Goal: Transaction & Acquisition: Purchase product/service

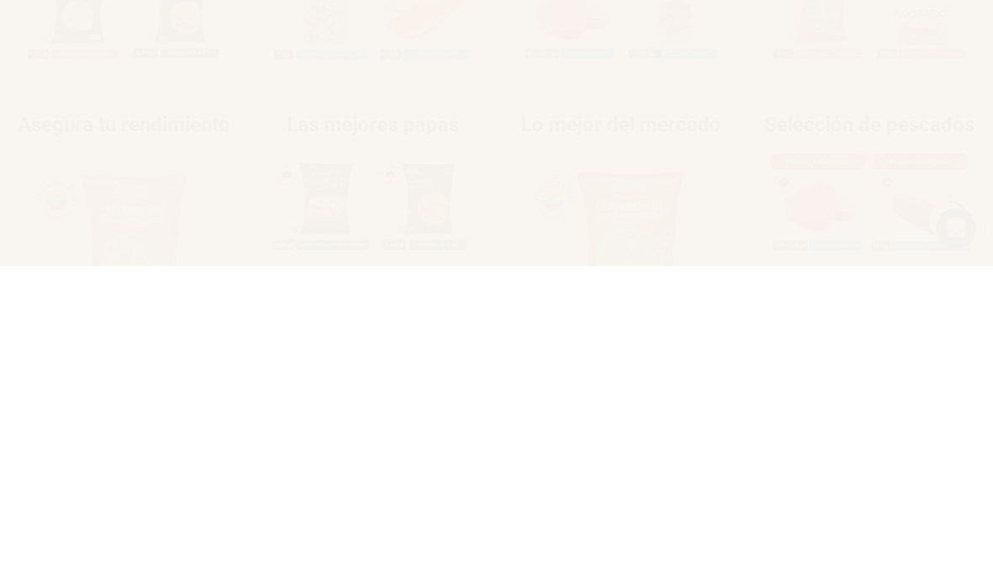
scroll to position [684, 0]
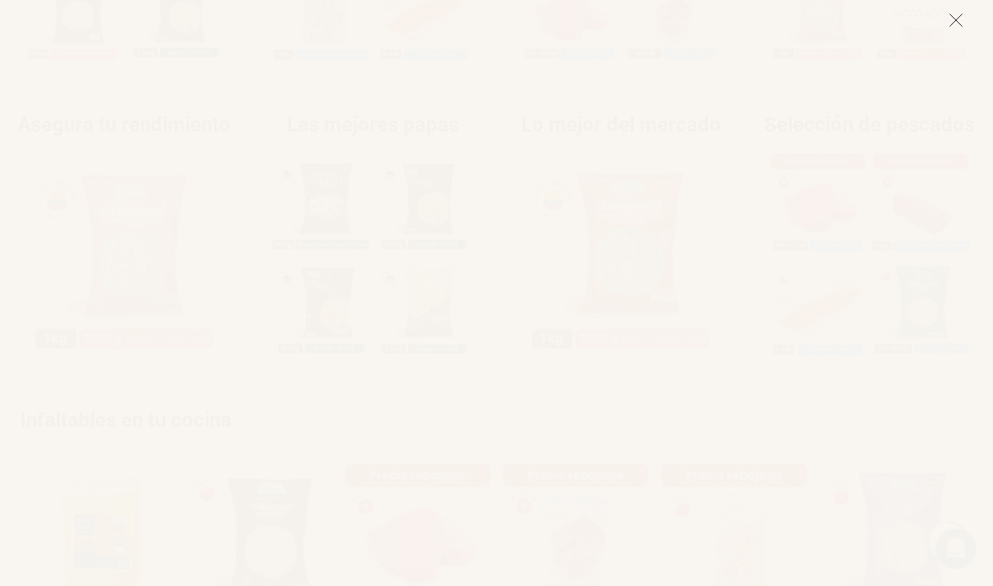
click at [949, 24] on icon at bounding box center [956, 20] width 15 height 15
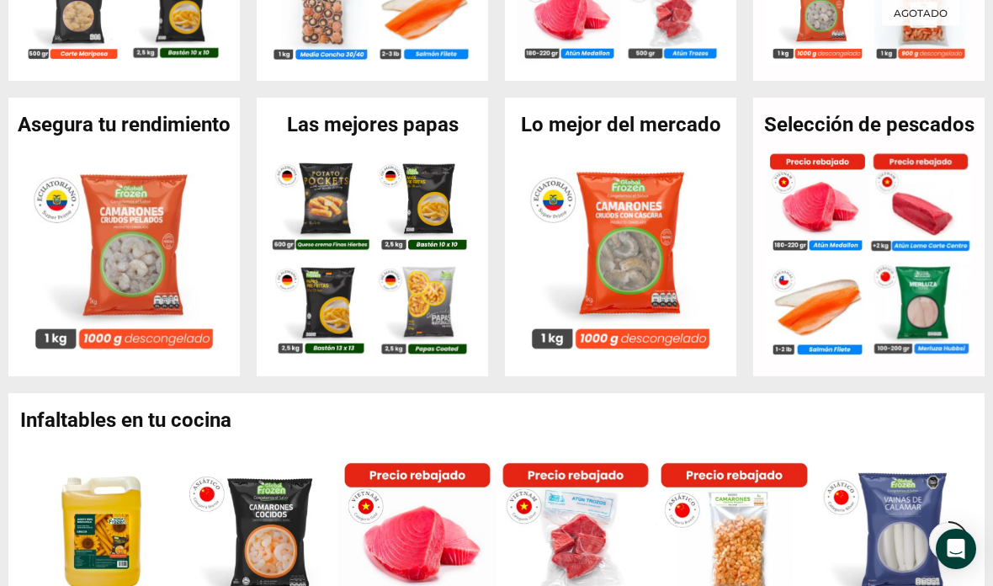
click at [90, 358] on div "En stock Camarón 71/90 Crudo Pelado sin Vena – Super Prime – Caja 10 kg $ 9.202…" at bounding box center [124, 255] width 206 height 207
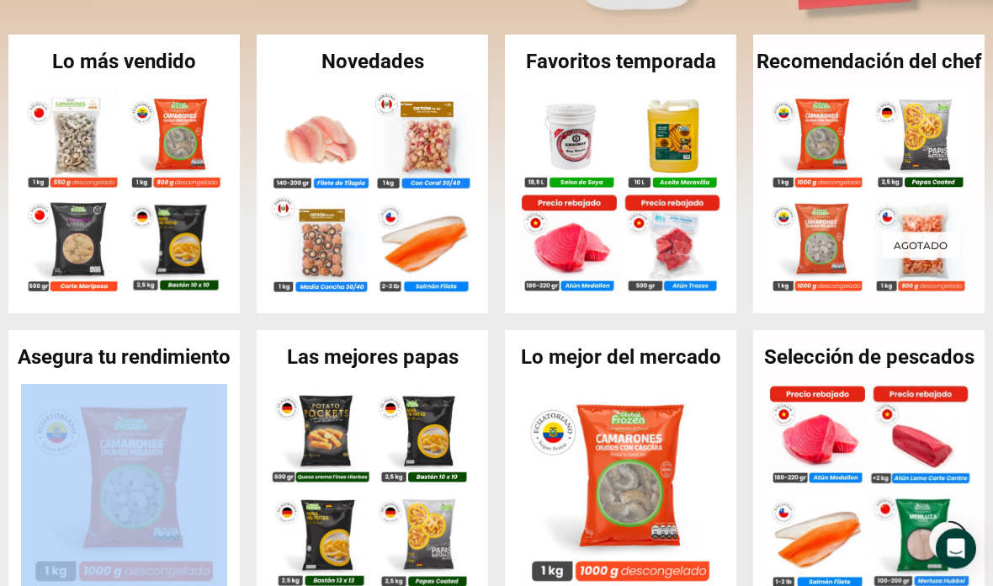
scroll to position [387, 0]
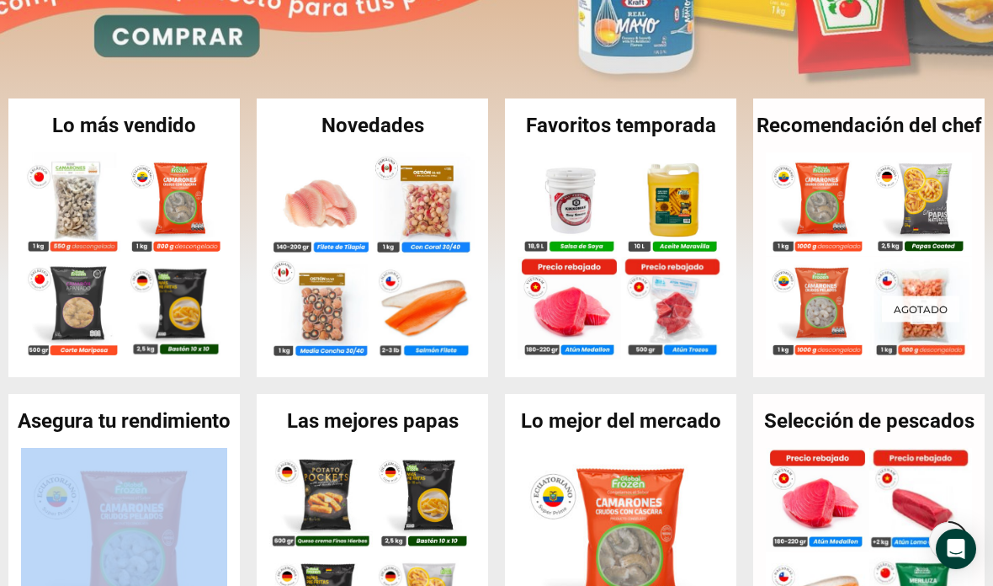
click at [174, 190] on img at bounding box center [177, 204] width 104 height 104
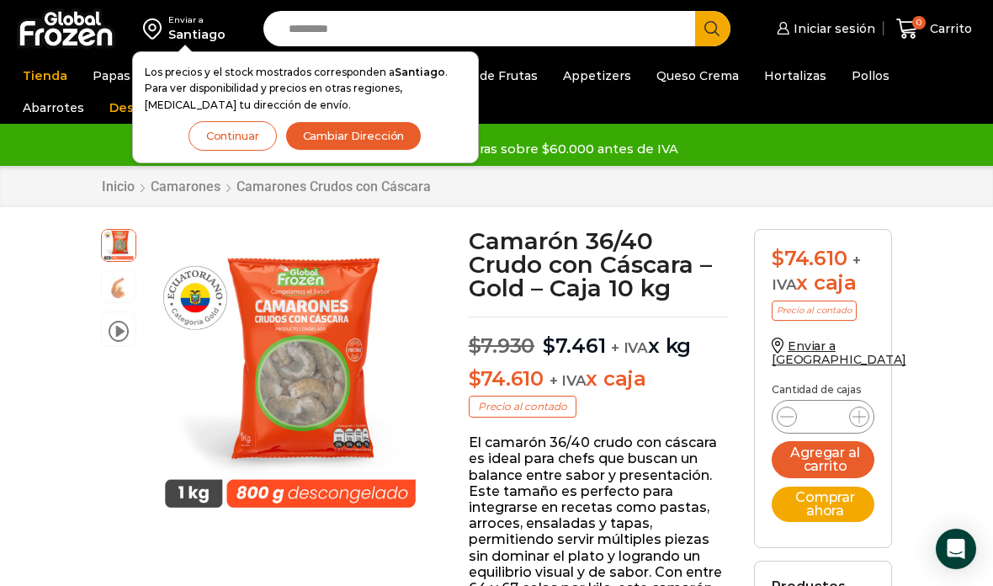
click at [626, 37] on input "Search input" at bounding box center [483, 28] width 407 height 35
type input "*******"
click at [712, 29] on button "Search" at bounding box center [712, 28] width 35 height 35
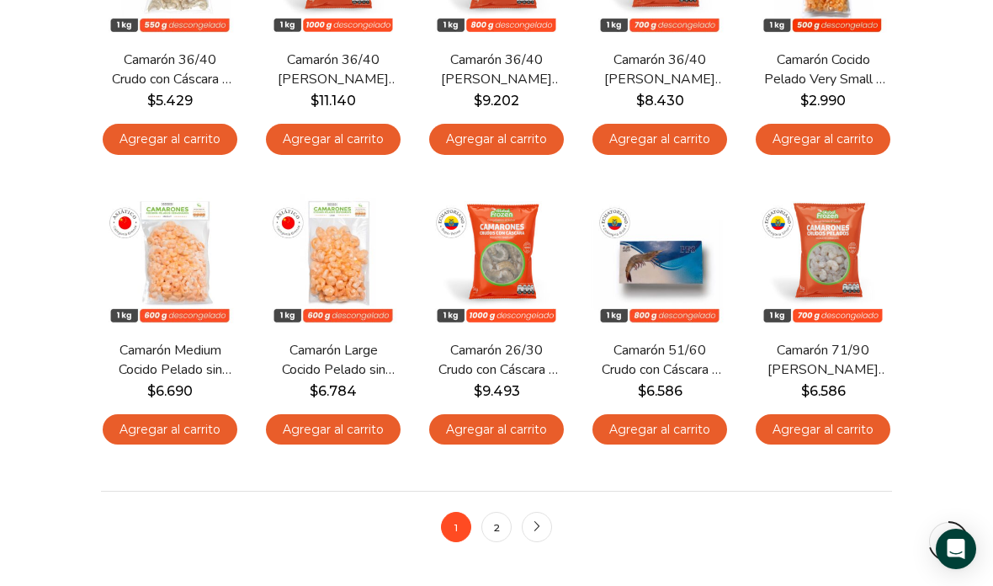
scroll to position [1049, 0]
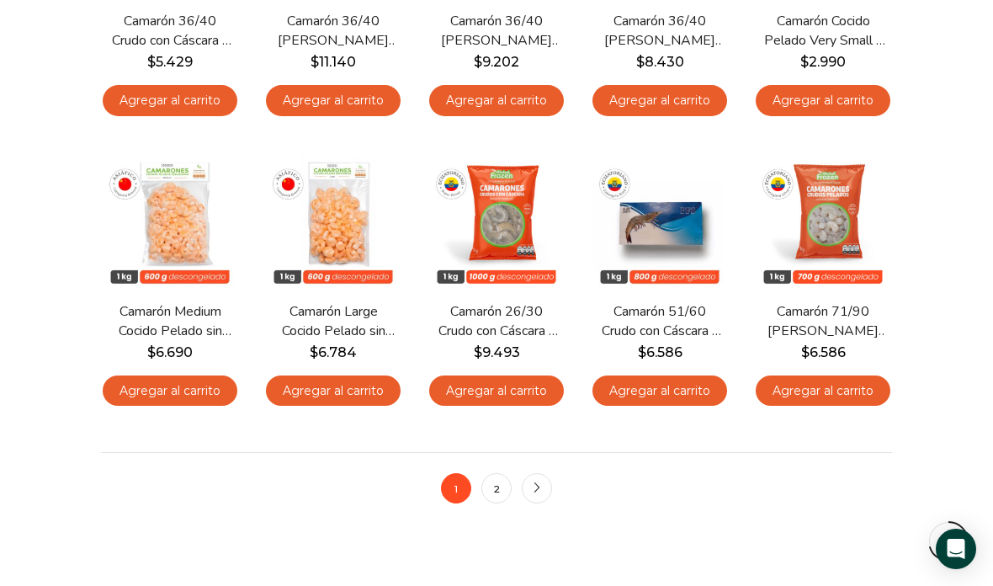
click at [851, 247] on span "Vista Rápida" at bounding box center [823, 261] width 104 height 29
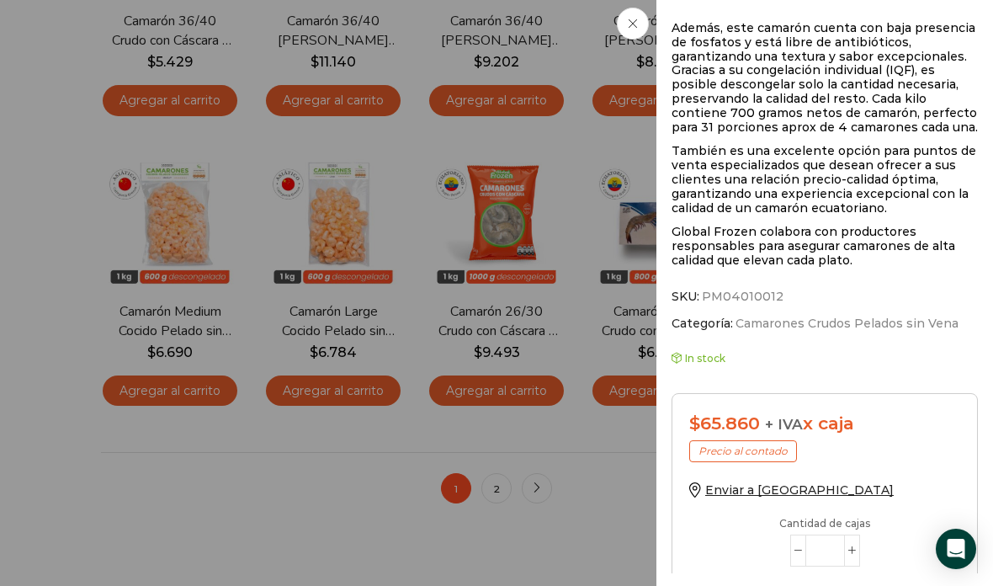
scroll to position [835, 0]
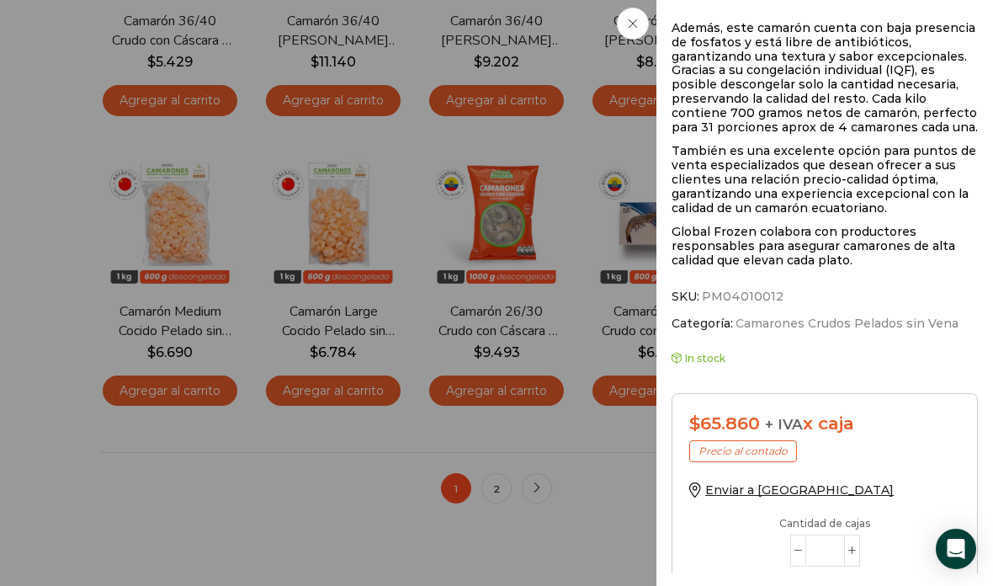
click at [872, 575] on button "Add to cart" at bounding box center [824, 592] width 271 height 35
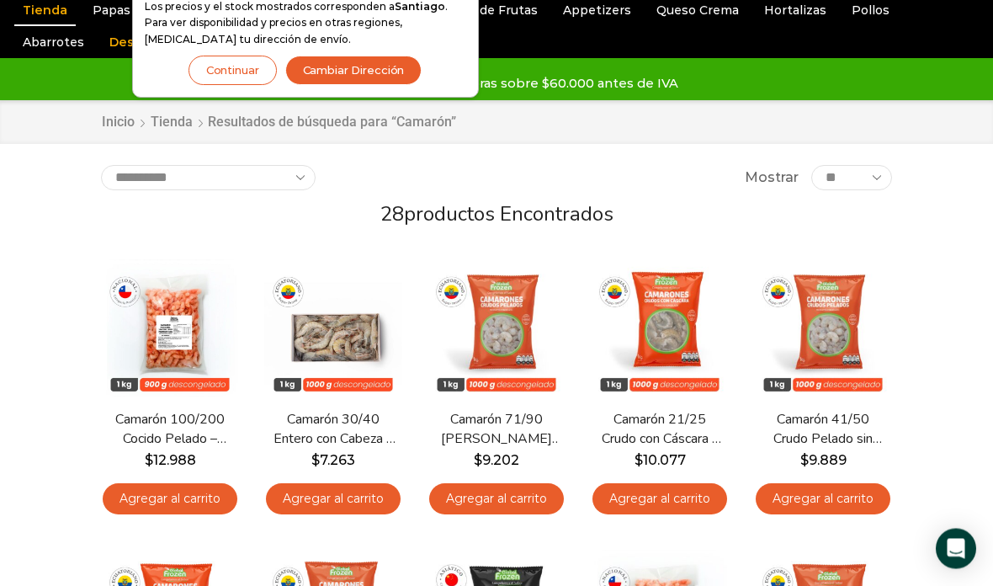
scroll to position [0, 0]
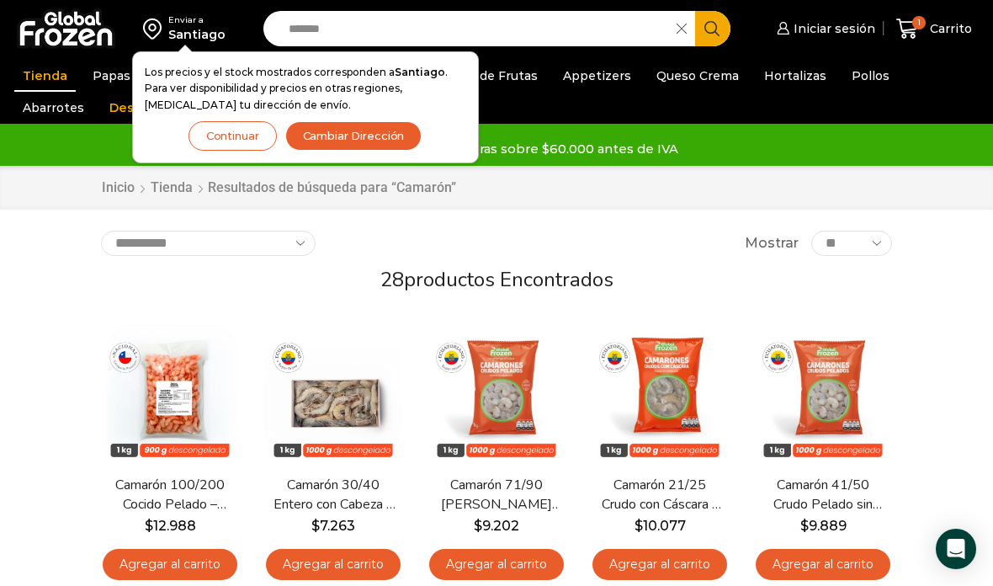
click at [918, 35] on div "1 [GEOGRAPHIC_DATA] 1 1 Shopping Cart 1 × $ $" at bounding box center [934, 29] width 84 height 40
click at [915, 31] on icon at bounding box center [907, 29] width 23 height 23
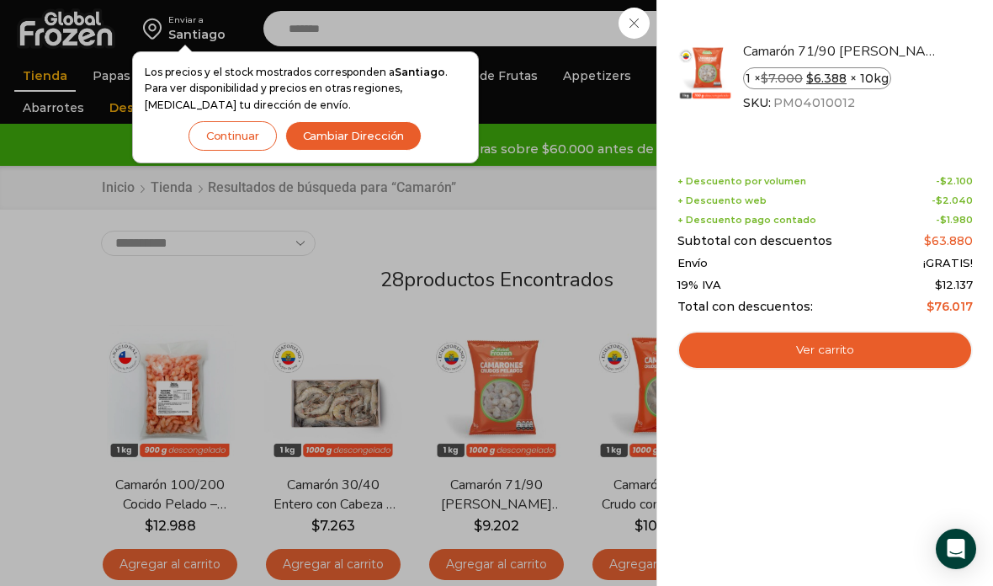
click at [896, 339] on link "Ver carrito" at bounding box center [825, 350] width 295 height 39
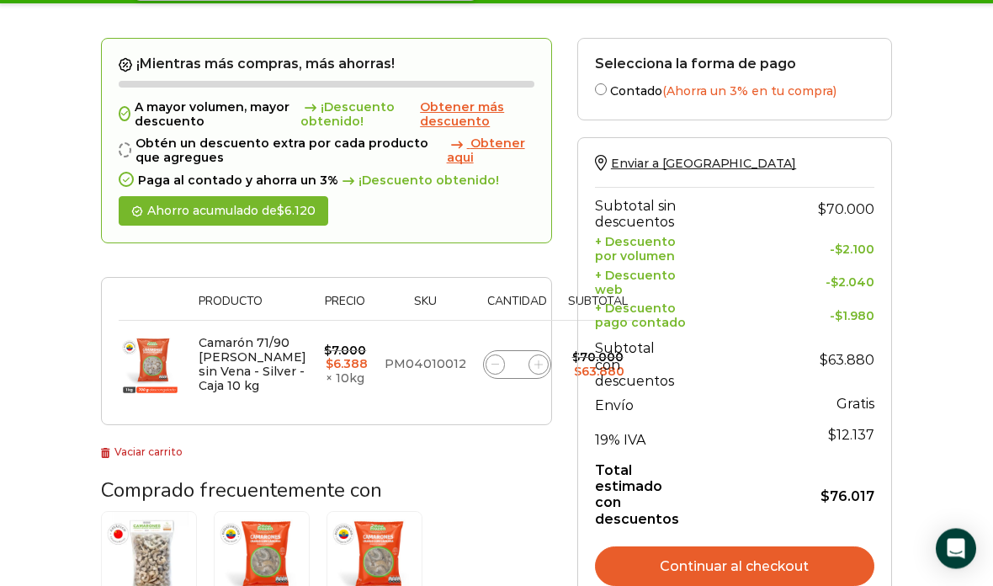
scroll to position [348, 0]
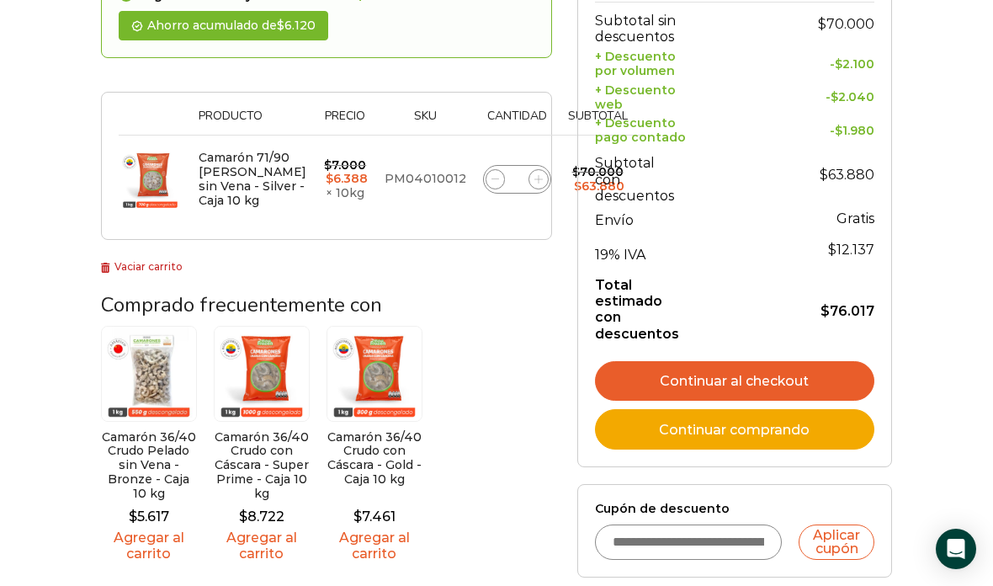
click at [849, 375] on link "Continuar al checkout" at bounding box center [734, 381] width 279 height 40
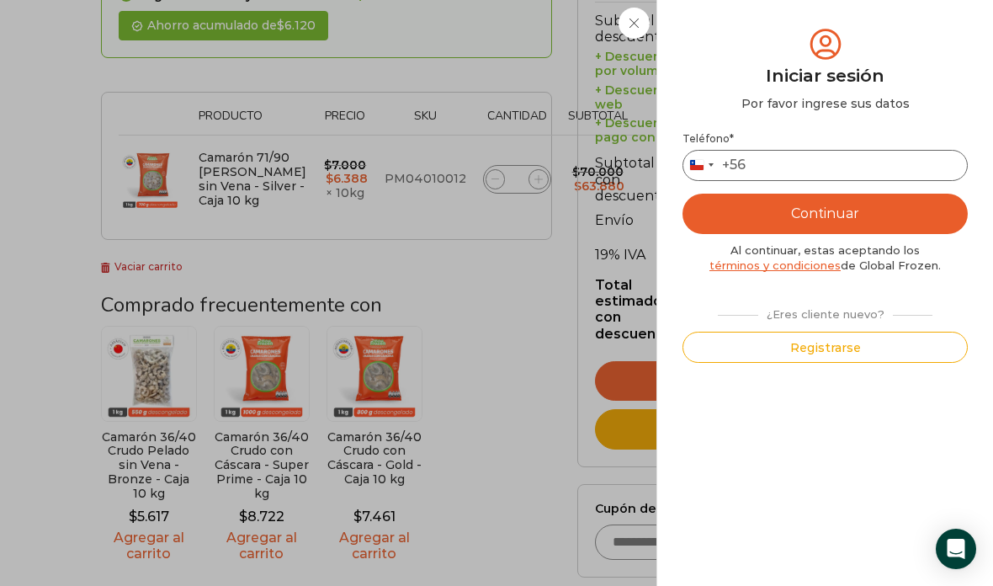
click at [882, 161] on input "Teléfono *" at bounding box center [825, 165] width 285 height 31
type input "*********"
click at [891, 219] on button "Continuar" at bounding box center [825, 214] width 285 height 40
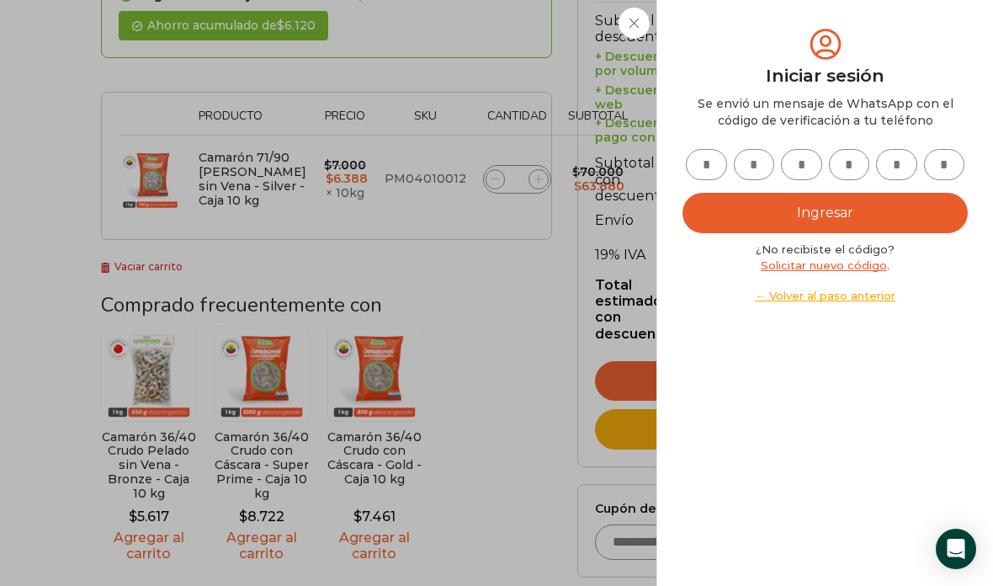
click at [705, 168] on input "text" at bounding box center [706, 164] width 41 height 31
type input "*"
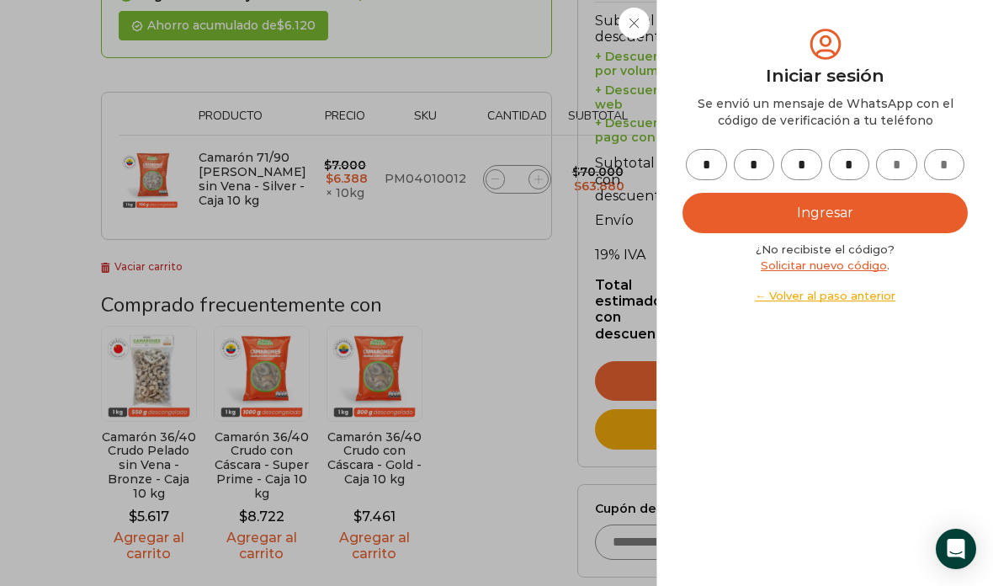
type input "*"
click at [851, 220] on button "Ingresar" at bounding box center [825, 213] width 285 height 40
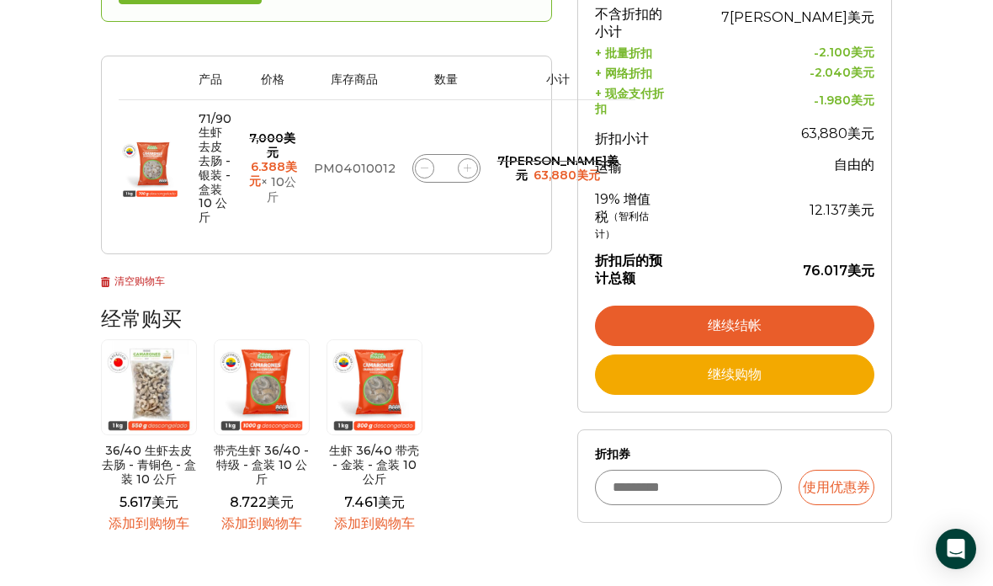
scroll to position [313, 0]
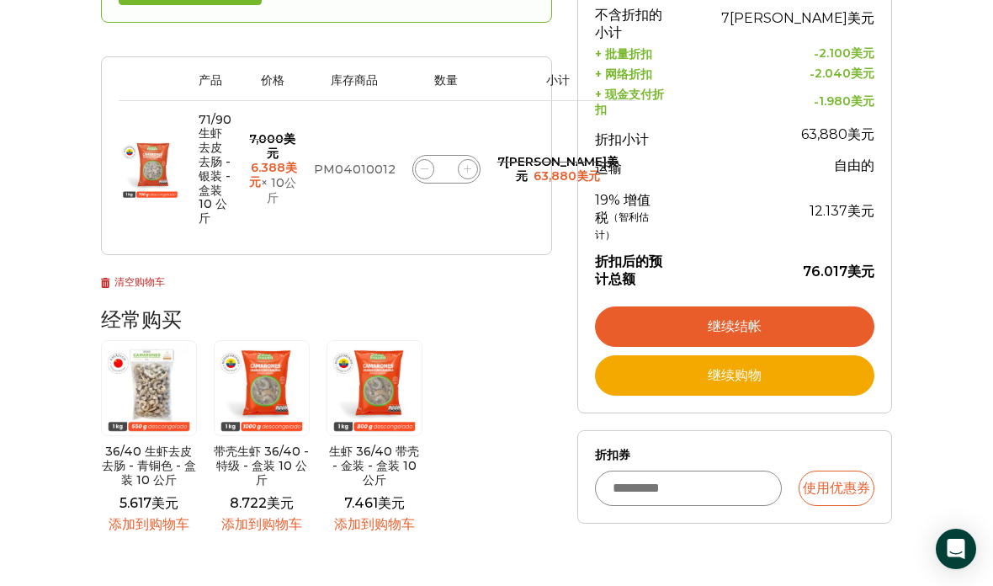
click at [845, 316] on link "继续结帐" at bounding box center [734, 326] width 279 height 40
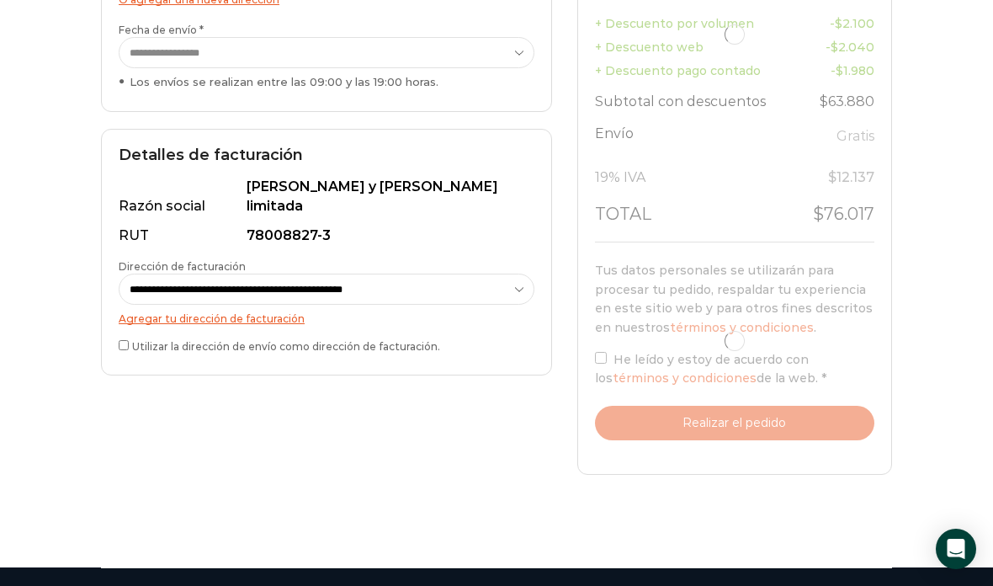
scroll to position [476, 0]
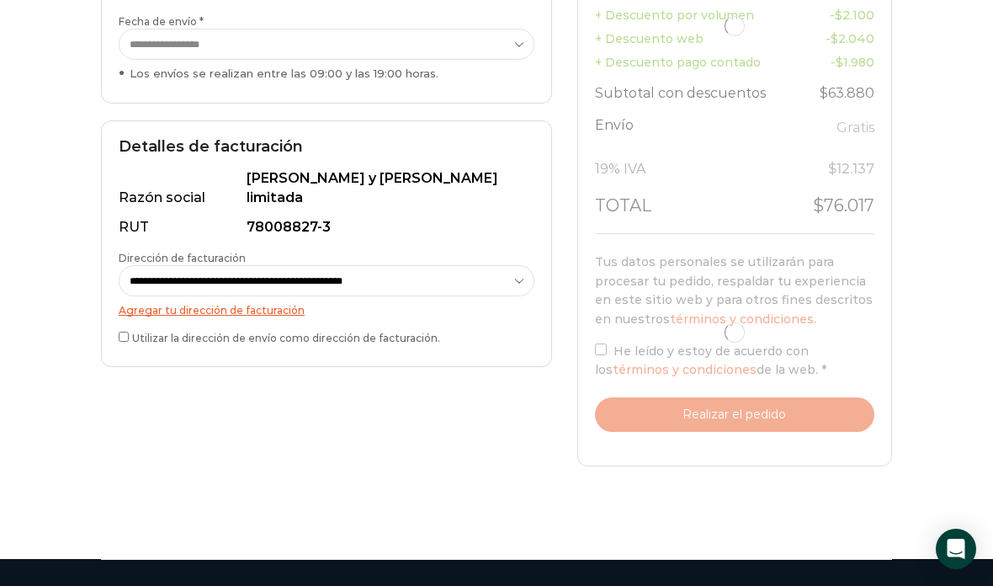
click at [118, 322] on div "**********" at bounding box center [326, 243] width 451 height 247
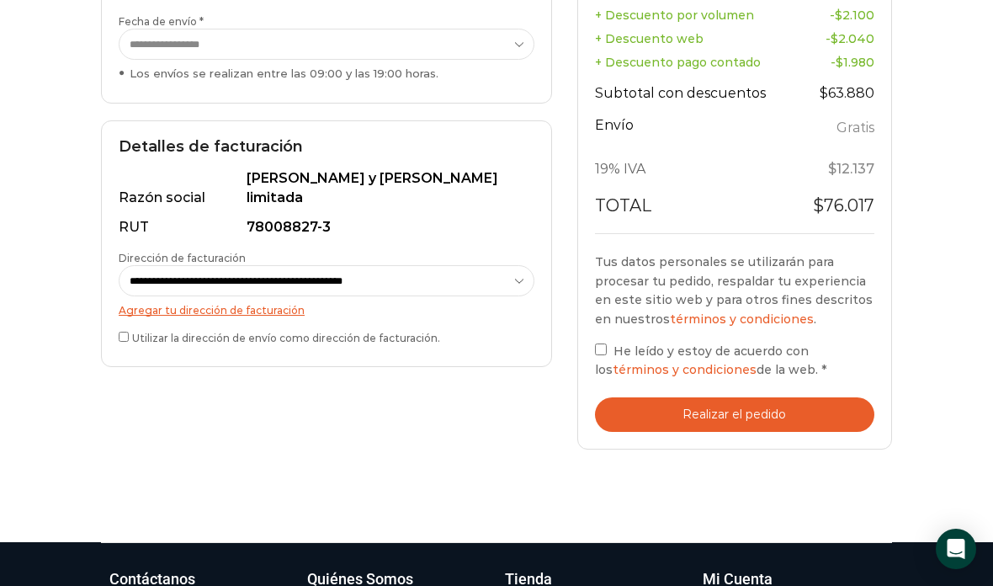
click at [621, 343] on span "He leído y estoy de acuerdo con los términos y condiciones de la web." at bounding box center [706, 360] width 223 height 34
click at [808, 397] on button "Realizar el pedido" at bounding box center [734, 414] width 279 height 35
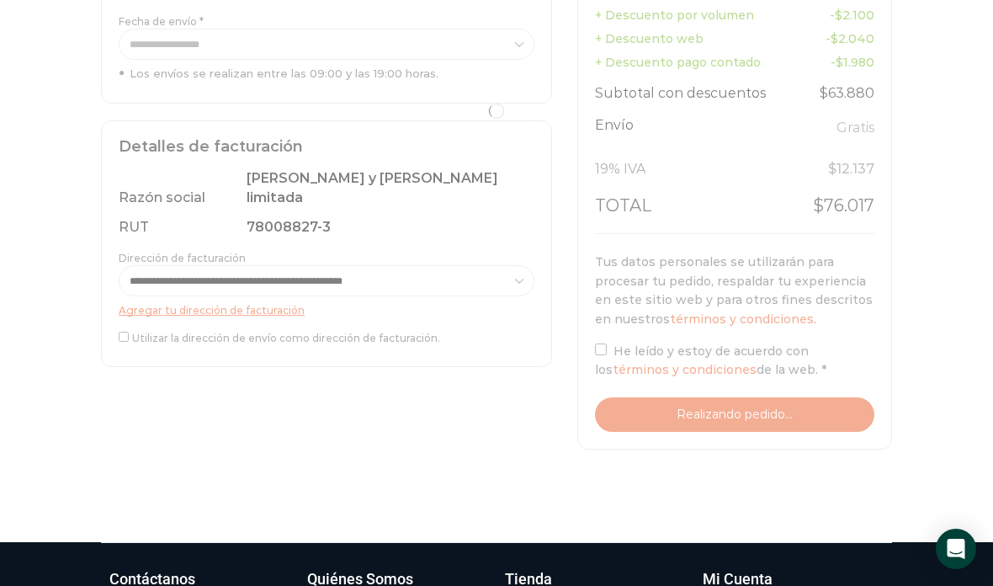
scroll to position [544, 0]
